Goal: Task Accomplishment & Management: Manage account settings

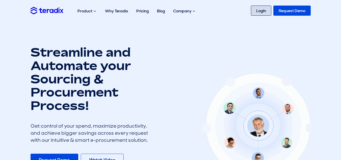
click at [265, 12] on link "Login" at bounding box center [261, 11] width 20 height 10
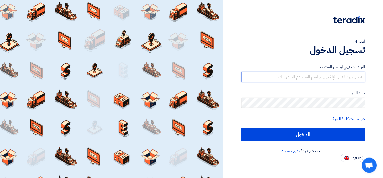
click at [318, 77] on input "text" at bounding box center [303, 77] width 124 height 10
type input "aboudhomara@gmail.com"
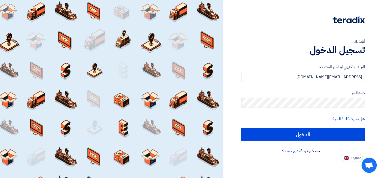
click at [317, 95] on label "كلمة السر" at bounding box center [303, 93] width 124 height 6
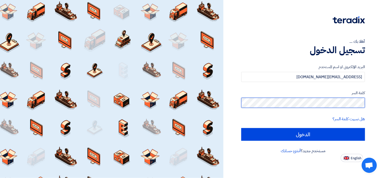
click at [241, 128] on input "الدخول" at bounding box center [303, 134] width 124 height 13
